Goal: Task Accomplishment & Management: Use online tool/utility

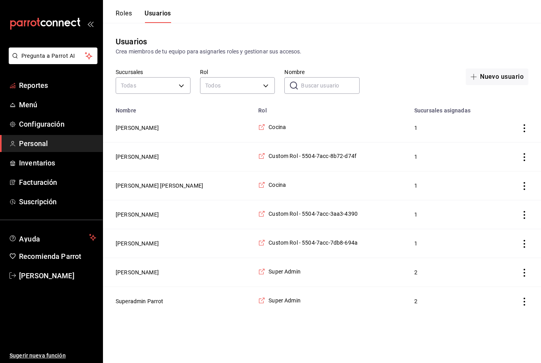
click at [23, 84] on span "Reportes" at bounding box center [57, 85] width 77 height 11
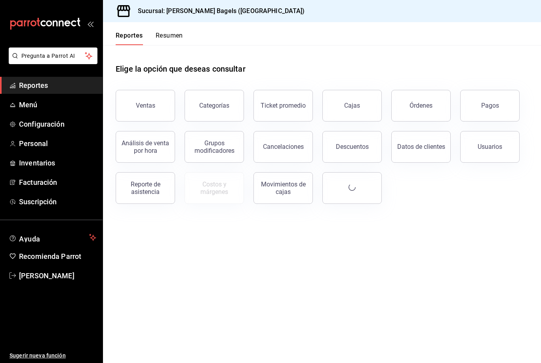
click at [120, 101] on button "Ventas" at bounding box center [145, 106] width 59 height 32
